Goal: Information Seeking & Learning: Learn about a topic

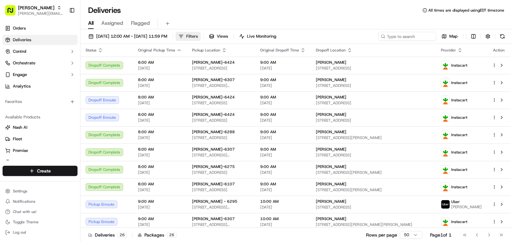
click at [198, 34] on span "Filters" at bounding box center [192, 36] width 12 height 6
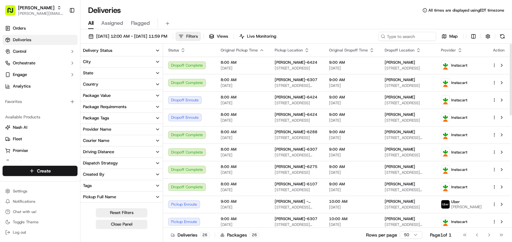
click at [198, 34] on span "Filters" at bounding box center [192, 36] width 12 height 6
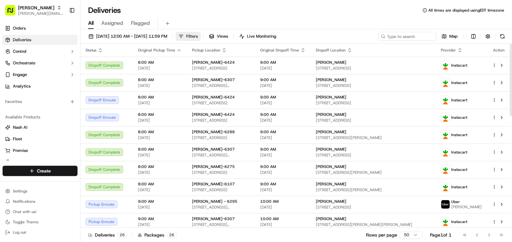
click at [198, 34] on span "Filters" at bounding box center [192, 36] width 12 height 6
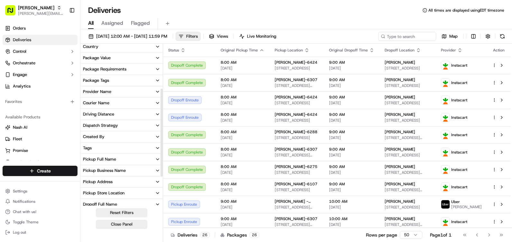
scroll to position [97, 0]
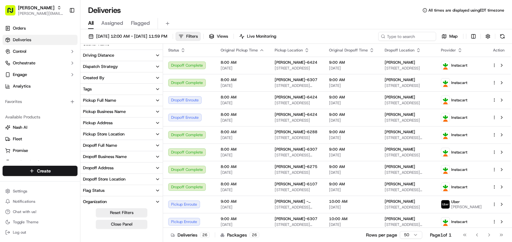
click at [145, 134] on button "Pickup Store Location" at bounding box center [121, 134] width 82 height 11
click at [134, 142] on input at bounding box center [125, 146] width 69 height 10
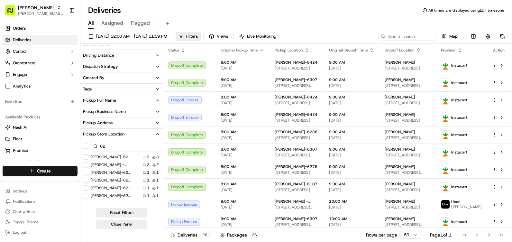
type input "6"
click at [157, 136] on icon "button" at bounding box center [157, 134] width 5 height 5
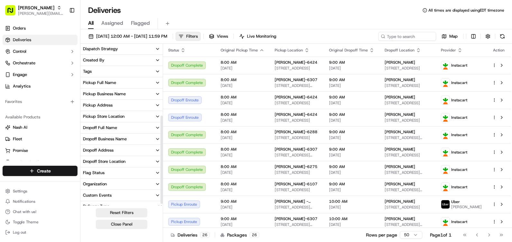
scroll to position [132, 0]
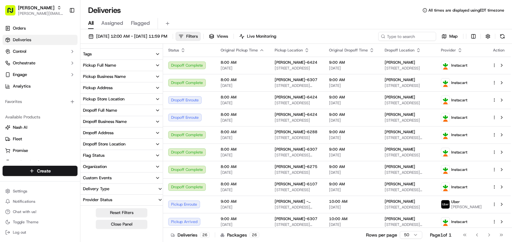
click at [143, 144] on button "Dropoff Store Location" at bounding box center [121, 144] width 82 height 11
click at [148, 188] on button "Delivery Type" at bounding box center [121, 189] width 82 height 10
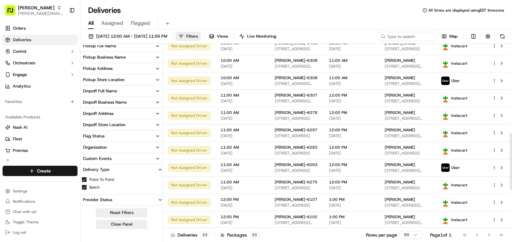
scroll to position [409, 0]
